Goal: Find contact information: Find contact information

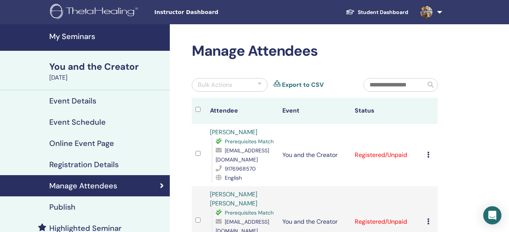
scroll to position [79, 0]
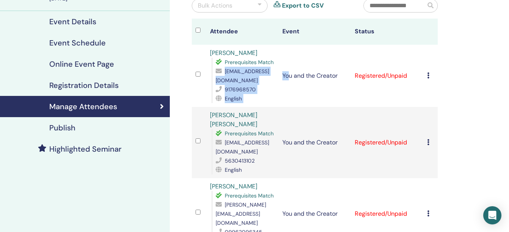
drag, startPoint x: 288, startPoint y: 81, endPoint x: 217, endPoint y: 81, distance: 70.4
click at [217, 81] on tr "Madhura Mm Prerequisites Match madhurammk27@gmail.com 9176968570 English You an…" at bounding box center [315, 76] width 246 height 62
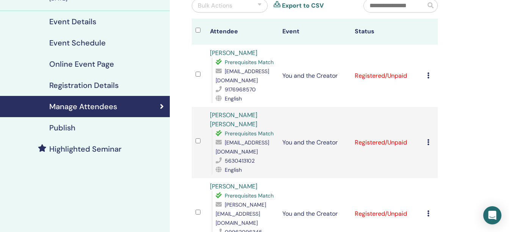
drag, startPoint x: 217, startPoint y: 81, endPoint x: 304, endPoint y: 95, distance: 87.9
click at [304, 95] on td "You and the Creator" at bounding box center [314, 76] width 72 height 62
click at [227, 80] on span "madhurammk27@gmail.com" at bounding box center [242, 76] width 53 height 16
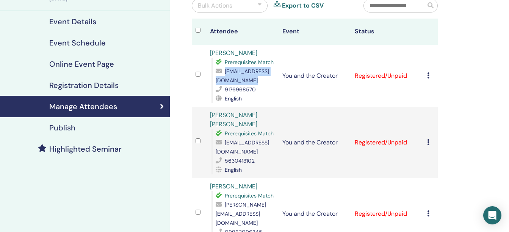
copy span "madhurammk27@gmail.com"
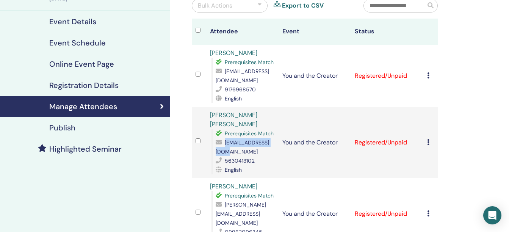
drag, startPoint x: 270, startPoint y: 150, endPoint x: 217, endPoint y: 151, distance: 53.8
click at [217, 151] on div "milindavn@gmail.com" at bounding box center [245, 147] width 59 height 18
copy span "milindavn@gmail.com"
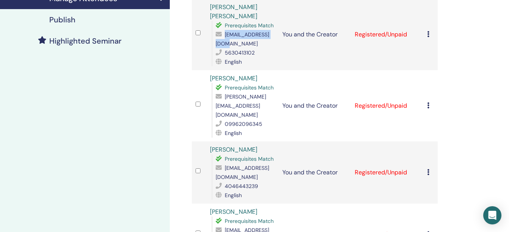
scroll to position [200, 0]
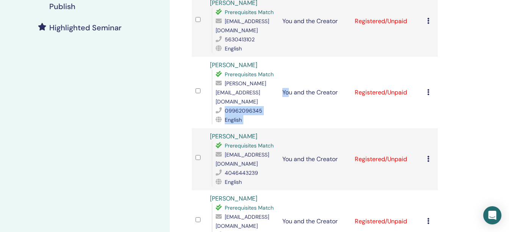
drag, startPoint x: 287, startPoint y: 95, endPoint x: 225, endPoint y: 99, distance: 63.0
click at [225, 99] on tr "T M VIDHYA Prerequisites Match vidhya.godavari@gmail.com 09962096345 English Yo…" at bounding box center [315, 92] width 246 height 71
drag, startPoint x: 225, startPoint y: 99, endPoint x: 287, endPoint y: 115, distance: 64.6
click at [287, 115] on td "You and the Creator" at bounding box center [314, 92] width 72 height 71
click at [255, 92] on span "[PERSON_NAME][EMAIL_ADDRESS][DOMAIN_NAME]" at bounding box center [241, 92] width 50 height 25
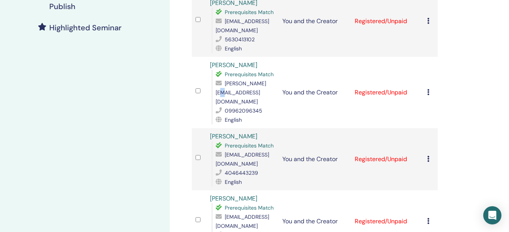
click at [255, 92] on span "[PERSON_NAME][EMAIL_ADDRESS][DOMAIN_NAME]" at bounding box center [241, 92] width 50 height 25
copy span "[PERSON_NAME][EMAIL_ADDRESS][DOMAIN_NAME]"
click at [256, 154] on span "sitaram8906@gmail.com" at bounding box center [242, 159] width 53 height 16
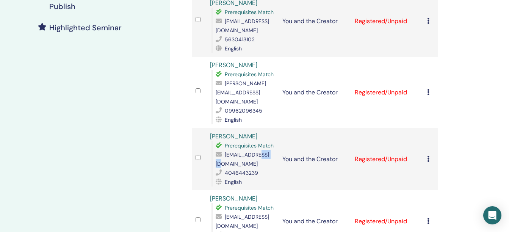
click at [256, 154] on span "sitaram8906@gmail.com" at bounding box center [242, 159] width 53 height 16
copy span "sitaram8906@gmail.com"
click at [295, 190] on td "You and the Creator" at bounding box center [314, 221] width 72 height 62
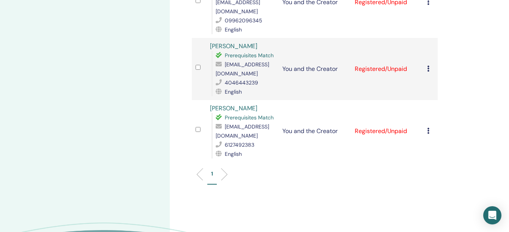
scroll to position [367, 0]
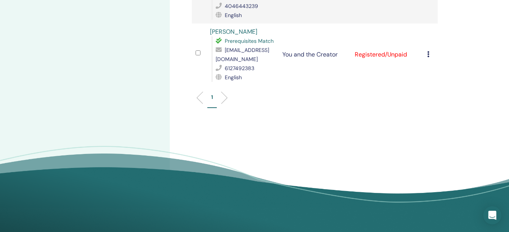
click at [223, 49] on span "jayasri925@gmail.com" at bounding box center [242, 55] width 53 height 16
copy span "jayasri925@gmail.com"
click at [313, 86] on div "1" at bounding box center [314, 101] width 257 height 30
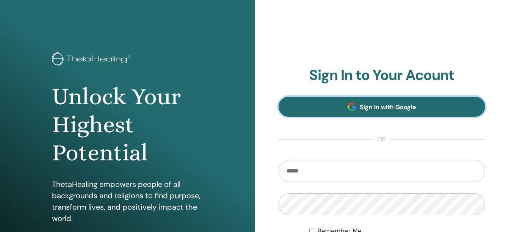
click at [380, 112] on link "Sign In with Google" at bounding box center [381, 107] width 207 height 20
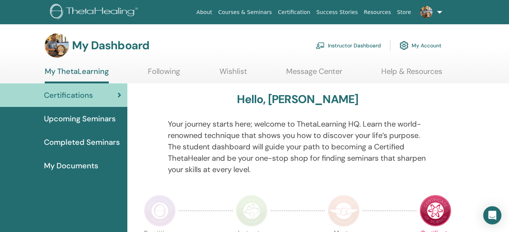
click at [345, 47] on link "Instructor Dashboard" at bounding box center [348, 45] width 65 height 17
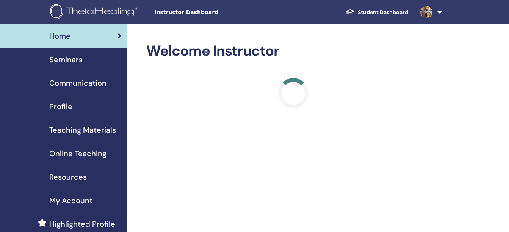
click at [70, 59] on span "Seminars" at bounding box center [65, 59] width 33 height 11
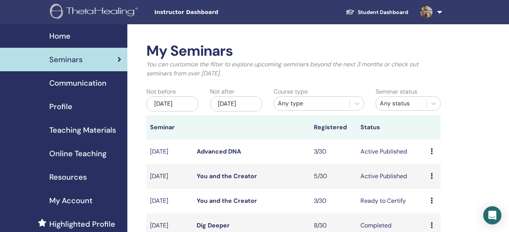
click at [208, 205] on link "You and the Creator" at bounding box center [227, 201] width 60 height 8
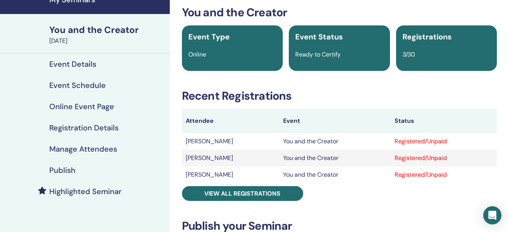
scroll to position [45, 0]
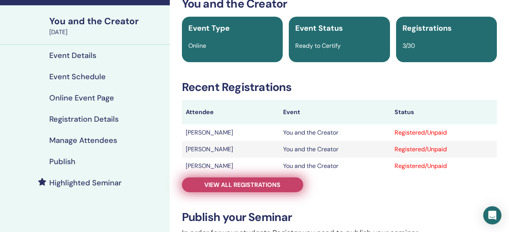
click at [248, 184] on span "View all registrations" at bounding box center [242, 185] width 76 height 8
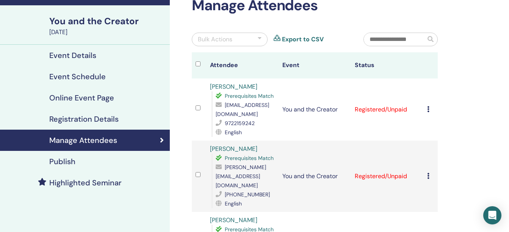
click at [247, 114] on span "masthipurvishnu@gmail.com" at bounding box center [242, 110] width 53 height 16
copy span "masthipurvishnu@gmail.com"
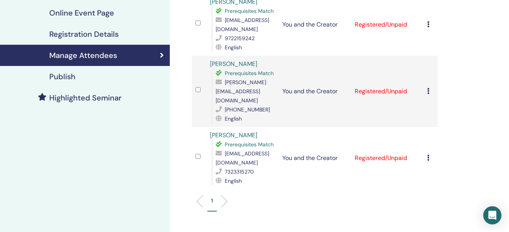
scroll to position [136, 0]
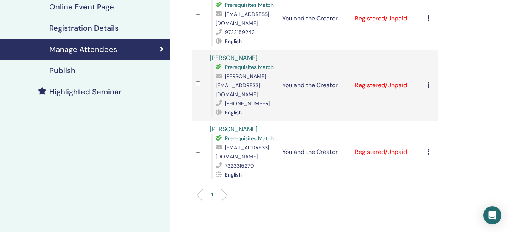
click at [234, 148] on span "rsrcom22@gmail.com" at bounding box center [242, 152] width 53 height 16
copy span "rsrcom22@gmail.com"
click at [473, 161] on div "Manage Attendees Bulk Actions Export to CSV Attendee Event Status Vishnuvardhan…" at bounding box center [339, 103] width 339 height 431
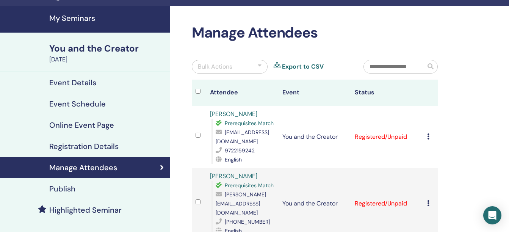
scroll to position [0, 0]
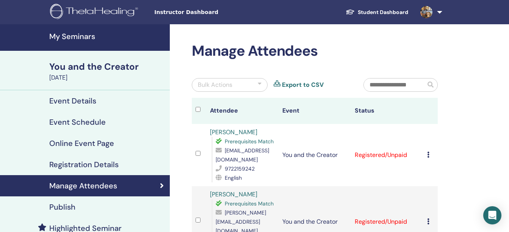
click at [83, 65] on div "You and the Creator" at bounding box center [107, 66] width 116 height 13
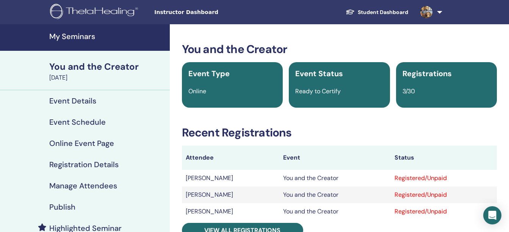
click at [77, 36] on h4 "My Seminars" at bounding box center [107, 36] width 116 height 9
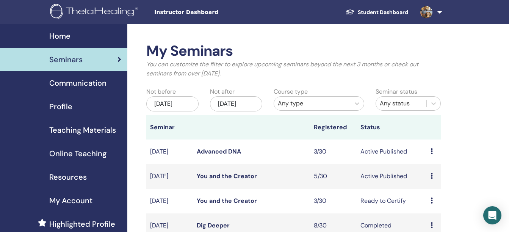
click at [223, 180] on link "You and the Creator" at bounding box center [227, 176] width 60 height 8
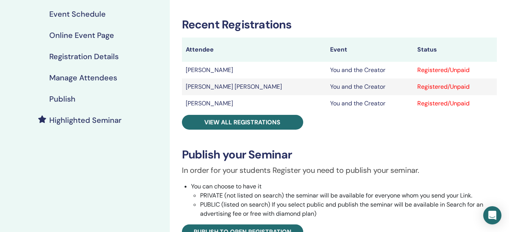
scroll to position [109, 0]
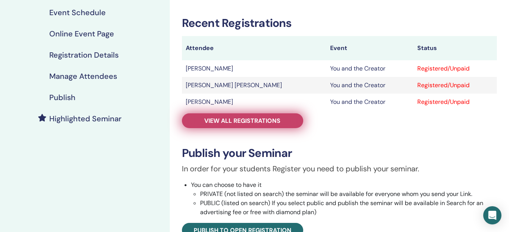
click at [235, 116] on link "View all registrations" at bounding box center [242, 120] width 121 height 15
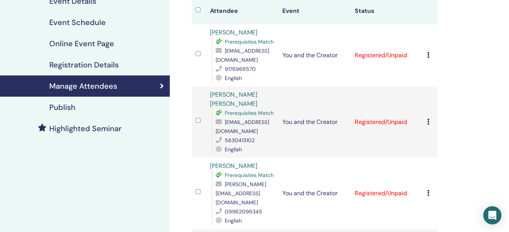
scroll to position [94, 0]
